Goal: Task Accomplishment & Management: Manage account settings

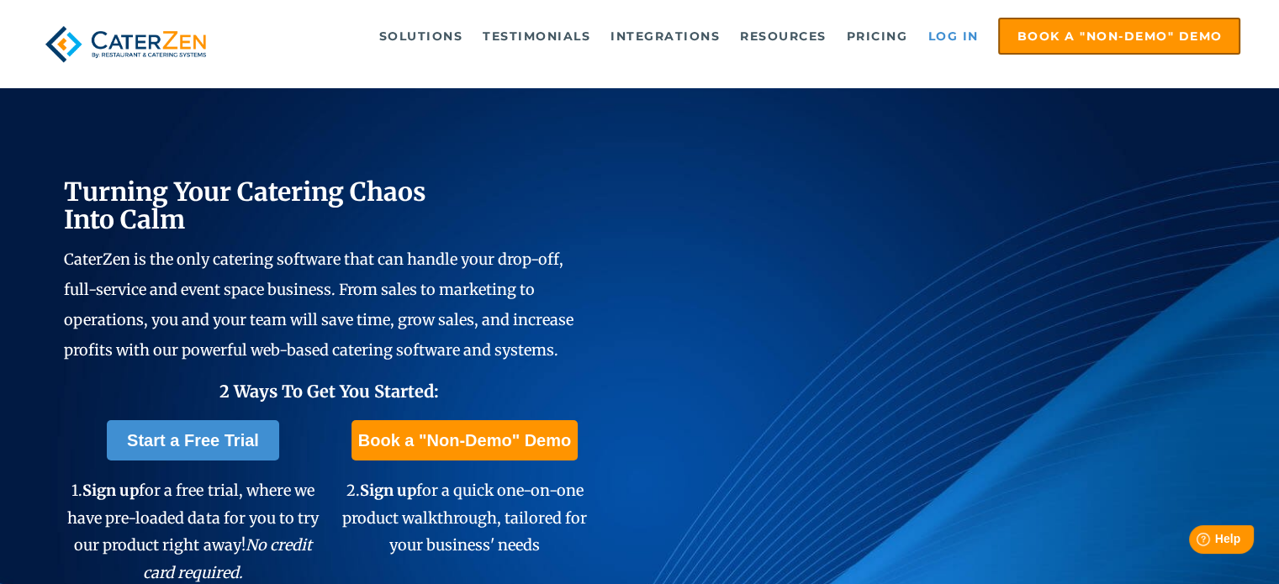
drag, startPoint x: 946, startPoint y: 27, endPoint x: 953, endPoint y: 31, distance: 8.7
click at [947, 29] on link "Log in" at bounding box center [952, 36] width 67 height 34
click at [951, 37] on link "Log in" at bounding box center [952, 36] width 67 height 34
click at [952, 36] on link "Log in" at bounding box center [952, 36] width 67 height 34
